Goal: Information Seeking & Learning: Learn about a topic

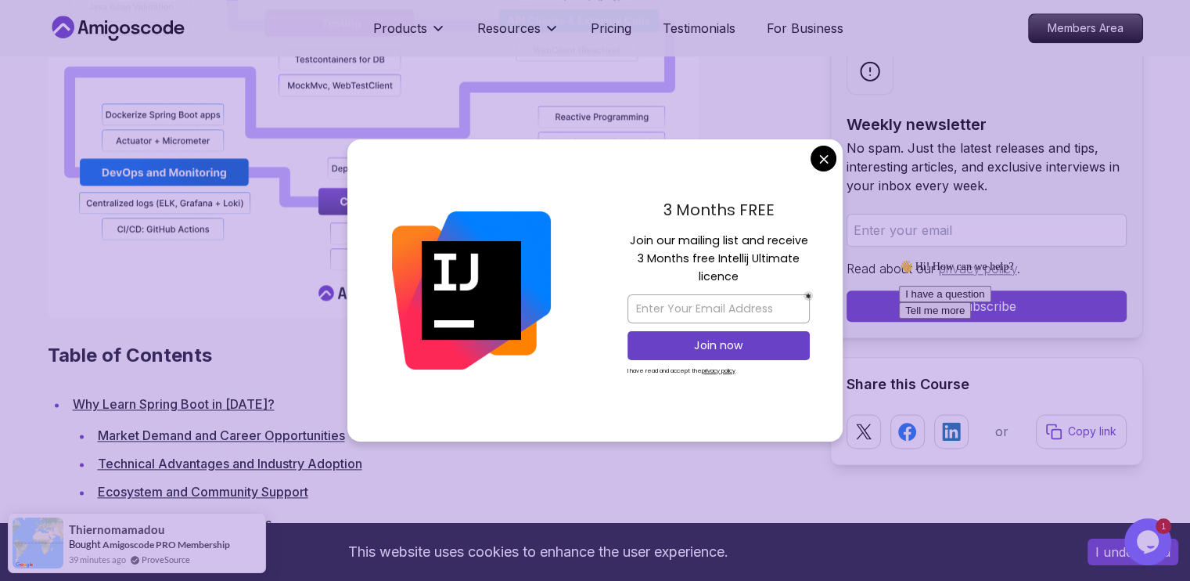
scroll to position [1854, 0]
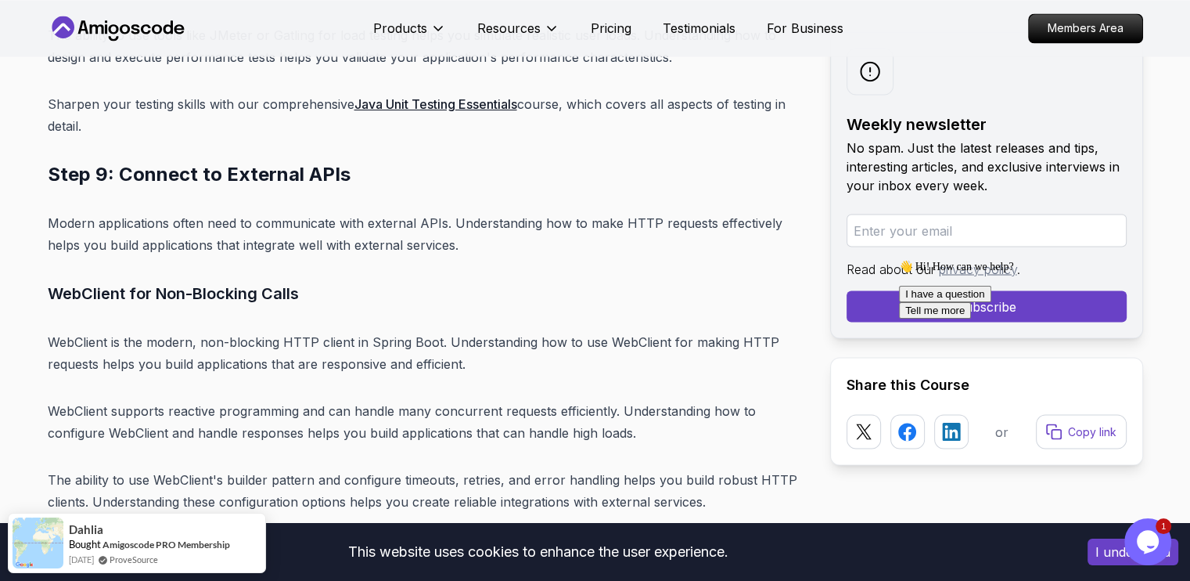
scroll to position [14682, 0]
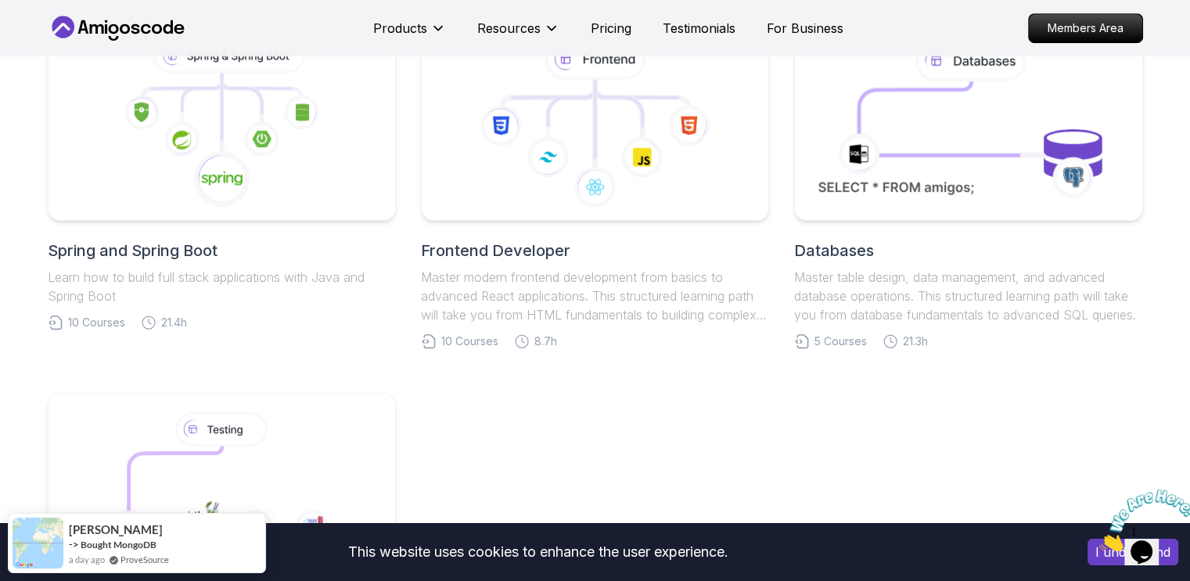
scroll to position [484, 0]
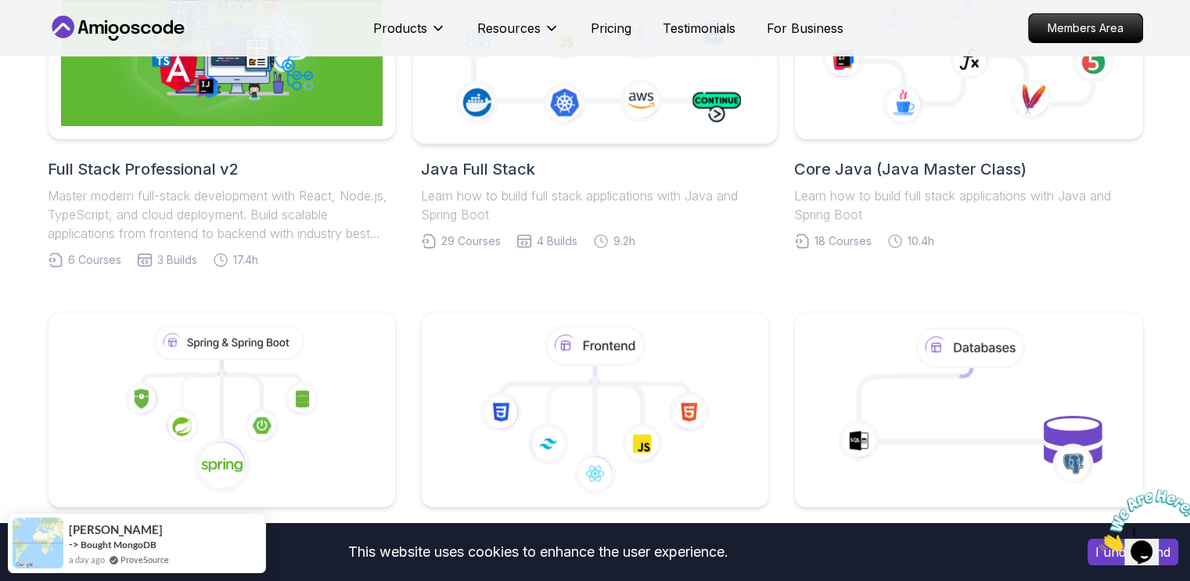
click at [623, 126] on icon at bounding box center [595, 41] width 331 height 184
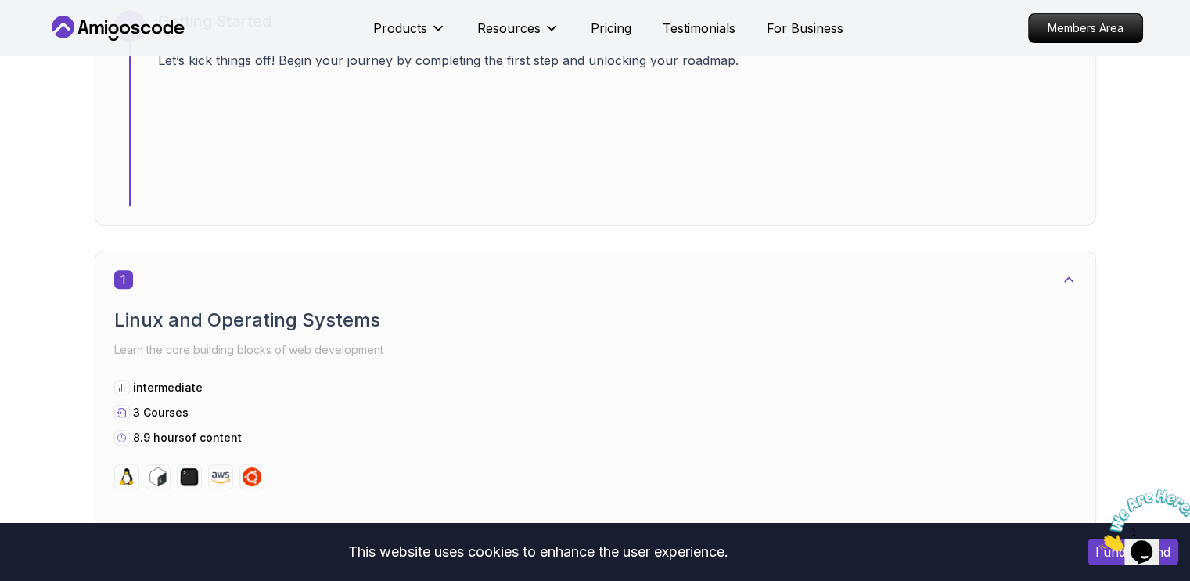
scroll to position [813, 0]
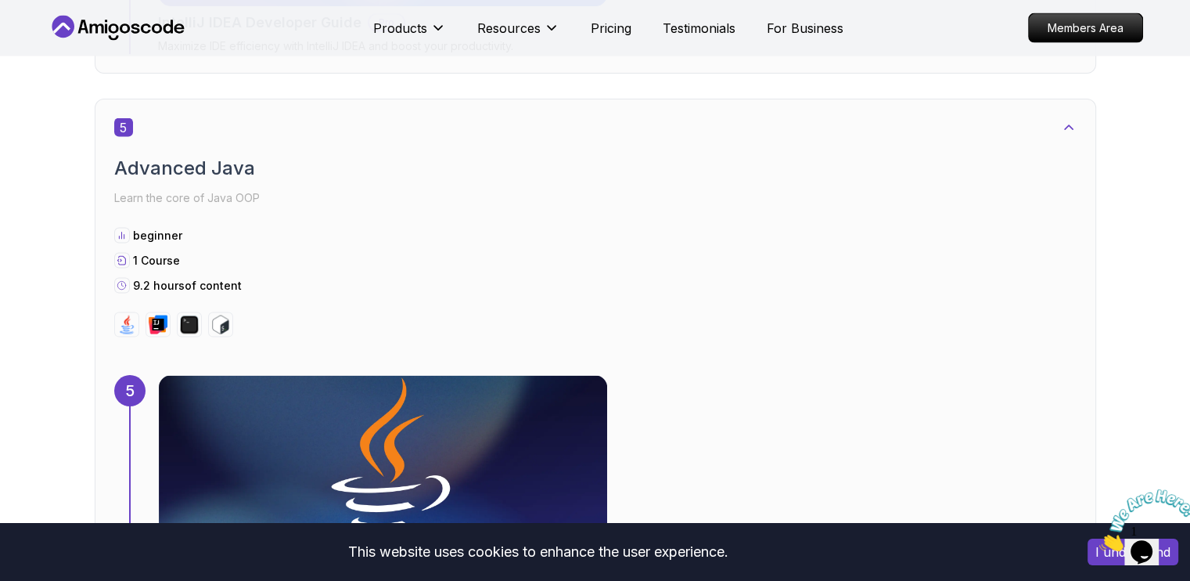
scroll to position [3286, 0]
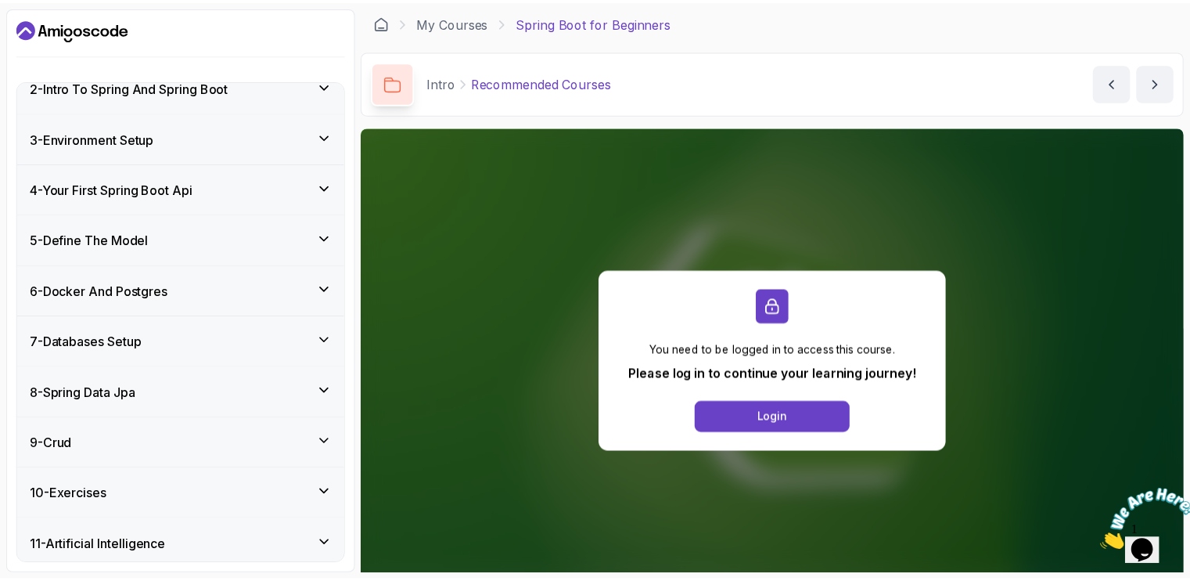
scroll to position [255, 0]
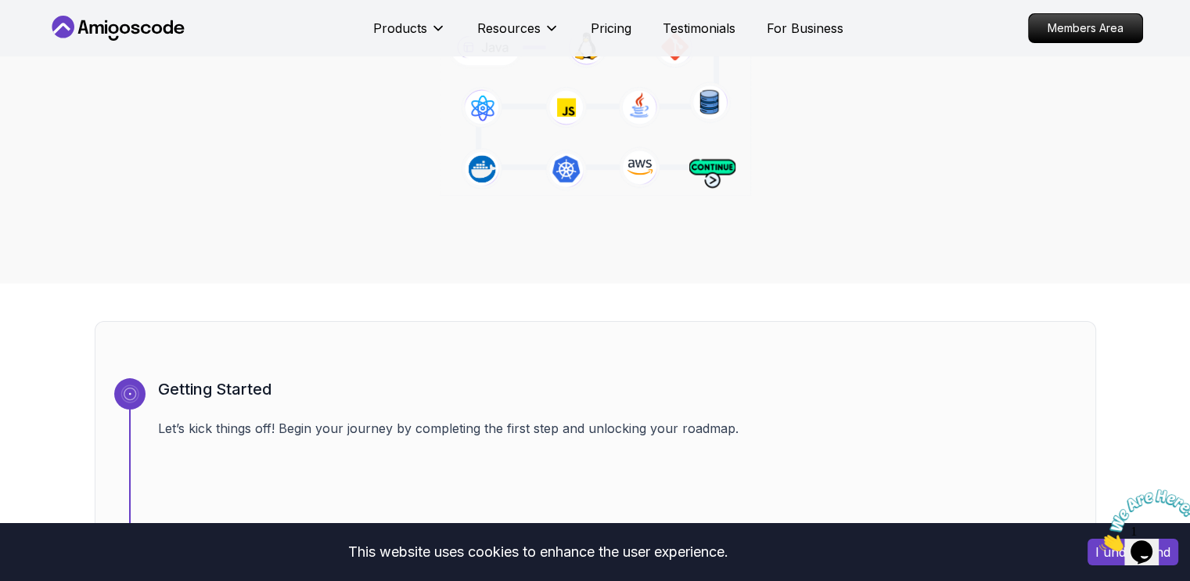
scroll to position [655, 0]
